Goal: Find specific page/section: Find specific page/section

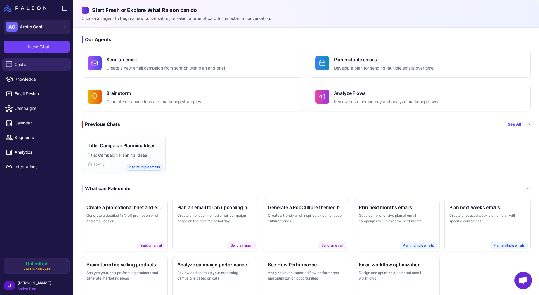
scroll to position [29, 0]
click at [39, 28] on span "Arctic Cool" at bounding box center [31, 27] width 22 height 6
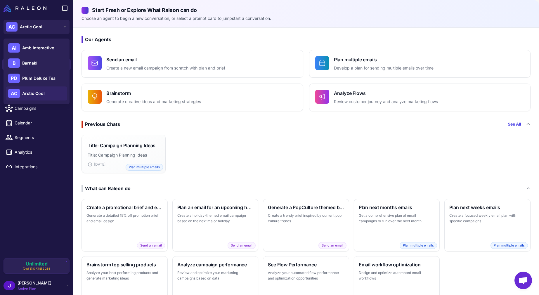
click at [42, 94] on span "Arctic Cool" at bounding box center [33, 93] width 22 height 6
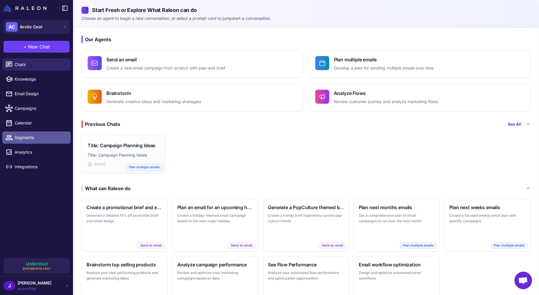
click at [26, 141] on link "Segments" at bounding box center [36, 137] width 68 height 12
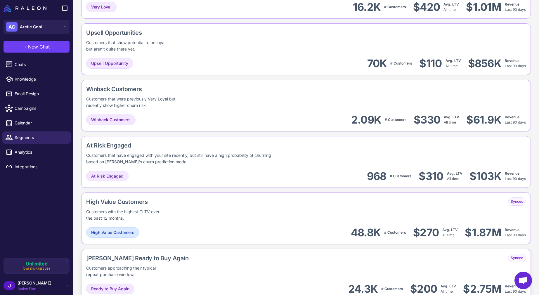
scroll to position [331, 0]
